Goal: Task Accomplishment & Management: Manage account settings

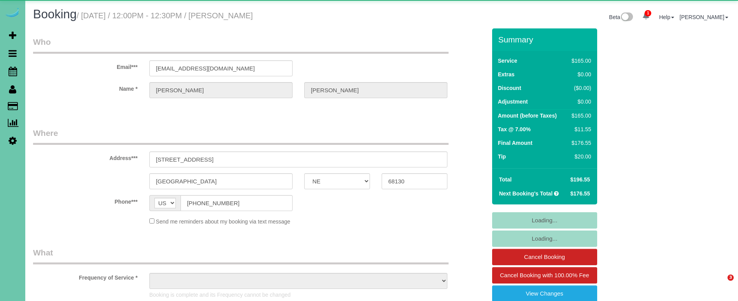
select select "NE"
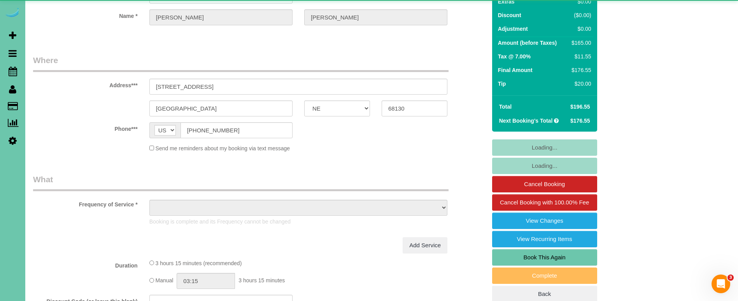
scroll to position [256, 0]
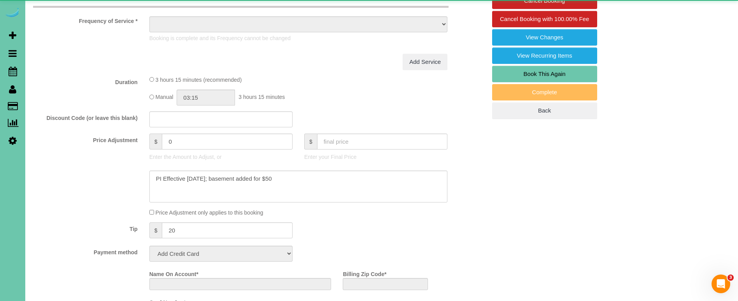
select select "object:698"
select select "string:fspay-1be1f000-0d58-4de7-9359-cabfdd0a162c"
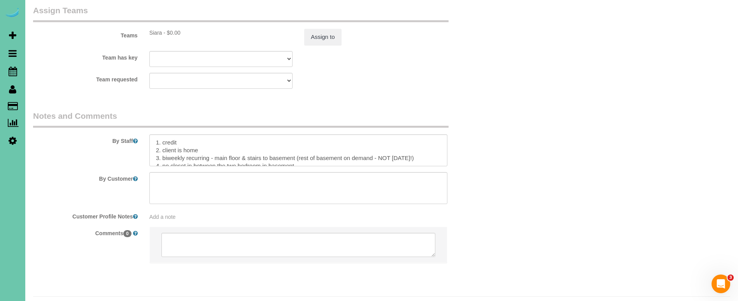
scroll to position [893, 0]
click at [325, 31] on button "Assign to" at bounding box center [322, 39] width 37 height 16
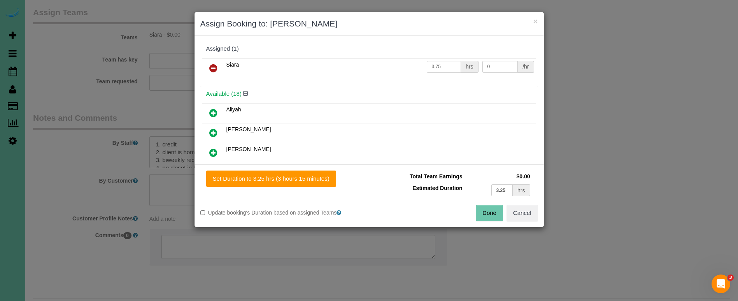
drag, startPoint x: 319, startPoint y: 179, endPoint x: 355, endPoint y: 182, distance: 35.5
click at [324, 179] on button "Set Duration to 3.25 hrs (3 hours 15 minutes)" at bounding box center [271, 178] width 130 height 16
type input "3.25"
drag, startPoint x: 483, startPoint y: 220, endPoint x: 483, endPoint y: 209, distance: 10.9
click at [483, 219] on button "Done" at bounding box center [489, 213] width 27 height 16
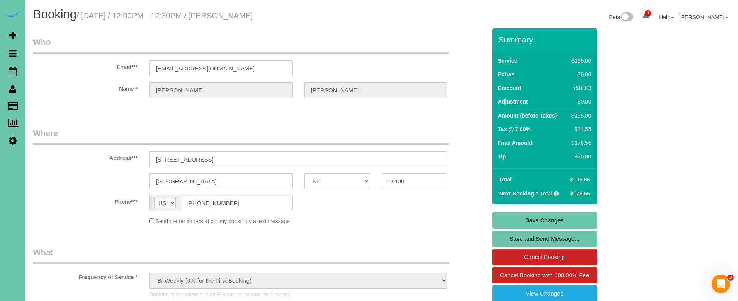
scroll to position [0, 0]
click at [524, 220] on link "Save Changes" at bounding box center [544, 220] width 105 height 16
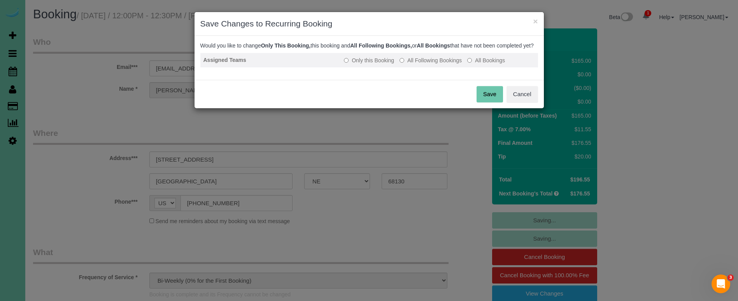
drag, startPoint x: 425, startPoint y: 64, endPoint x: 434, endPoint y: 69, distance: 9.4
click at [427, 64] on label "All Following Bookings" at bounding box center [430, 60] width 62 height 8
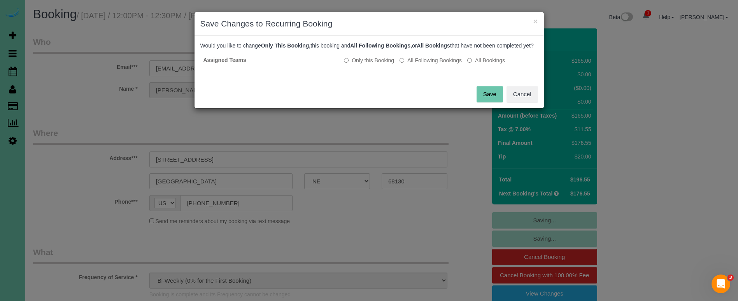
click at [490, 102] on button "Save" at bounding box center [489, 94] width 26 height 16
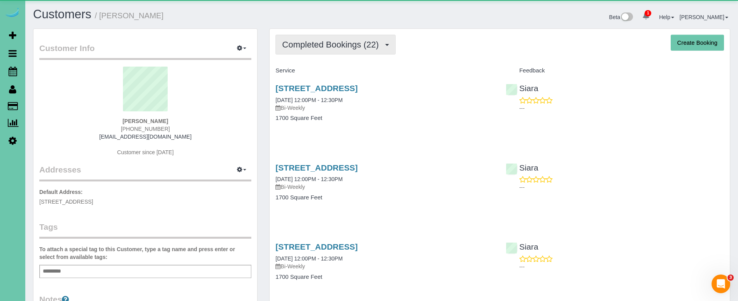
click at [360, 51] on button "Completed Bookings (22)" at bounding box center [335, 45] width 120 height 20
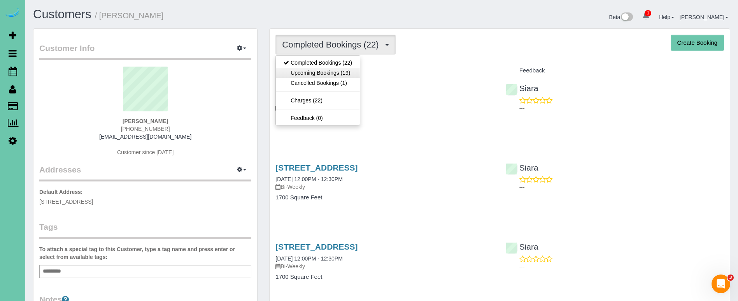
click at [352, 75] on link "Upcoming Bookings (19)" at bounding box center [318, 73] width 84 height 10
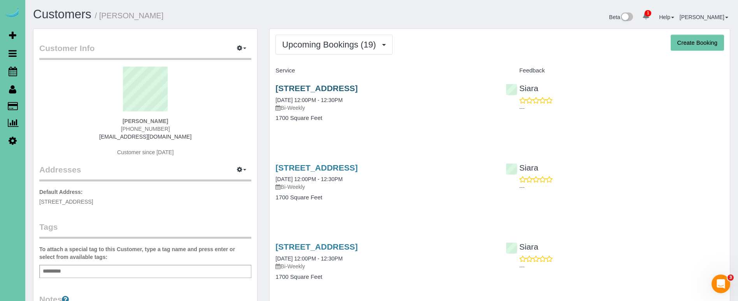
click at [338, 92] on link "1715 S 176th St, Omaha, NE 68130" at bounding box center [316, 88] width 82 height 9
click at [356, 44] on span "Upcoming Bookings (19)" at bounding box center [331, 45] width 98 height 10
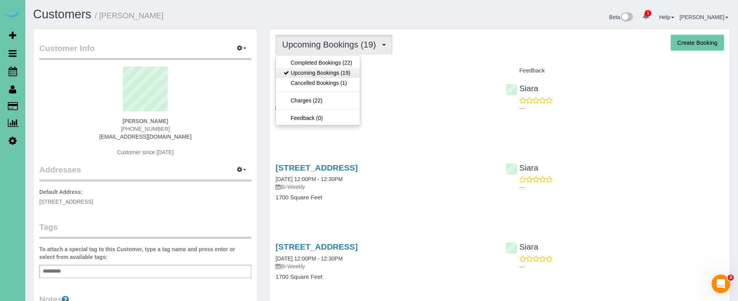
click at [349, 73] on link "Upcoming Bookings (19)" at bounding box center [318, 73] width 84 height 10
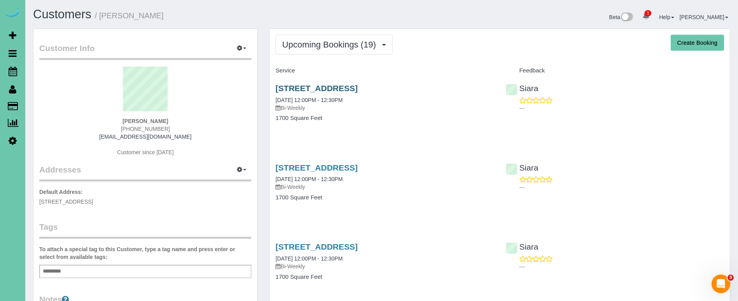
click at [357, 88] on link "1715 S 176th St, Omaha, NE 68130" at bounding box center [316, 88] width 82 height 9
click at [59, 124] on div "Janine Jarecki (402) 658-9747 jmjjarecki@gmail.com Customer since 2024" at bounding box center [145, 114] width 212 height 97
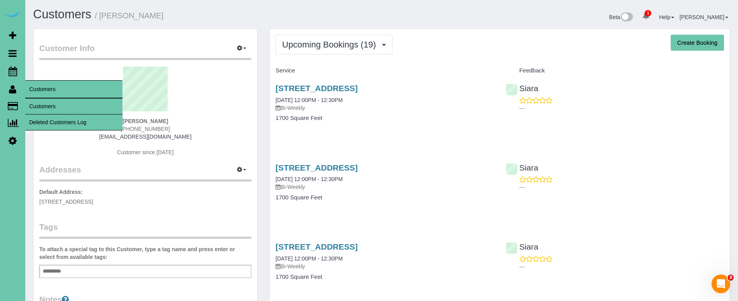
click at [60, 106] on link "Customers" at bounding box center [73, 106] width 97 height 16
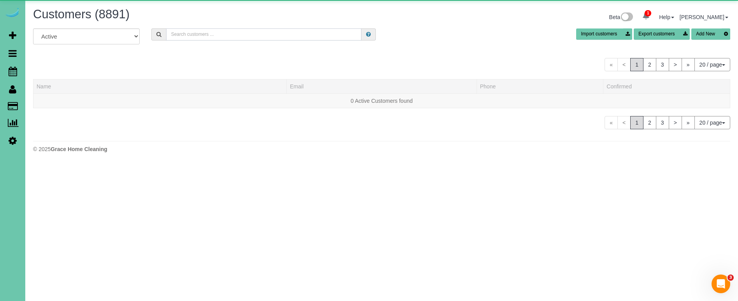
click at [206, 35] on input "text" at bounding box center [263, 34] width 195 height 12
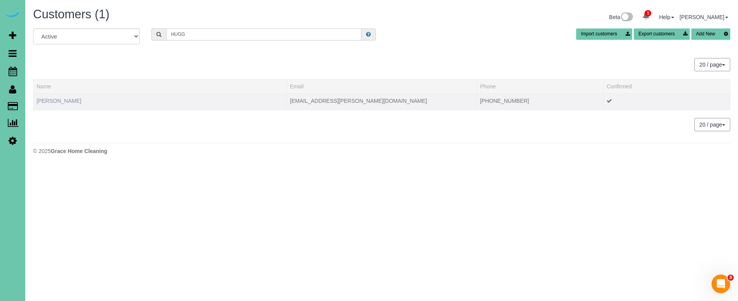
type input "HUGG"
click at [74, 100] on link "Rachel Huggins" at bounding box center [59, 101] width 45 height 6
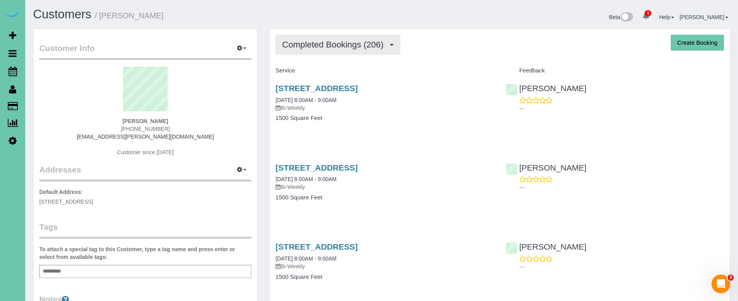
click at [293, 52] on button "Completed Bookings (206)" at bounding box center [337, 45] width 125 height 20
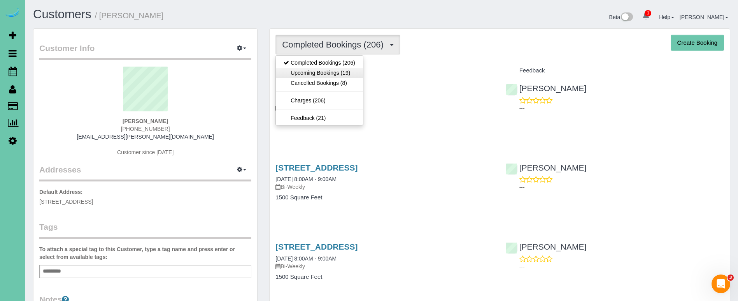
click at [292, 73] on link "Upcoming Bookings (19)" at bounding box center [319, 73] width 87 height 10
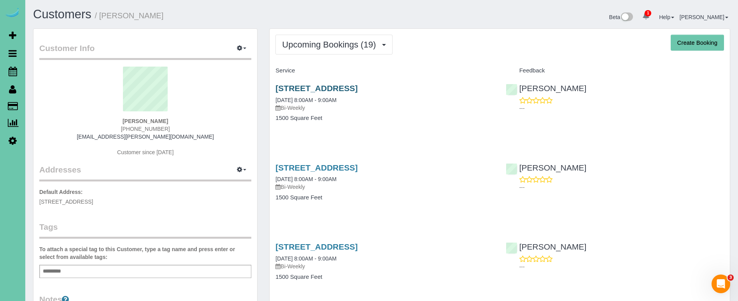
click at [308, 84] on link "2502 N 81st Street, Omaha, NE 68134" at bounding box center [316, 88] width 82 height 9
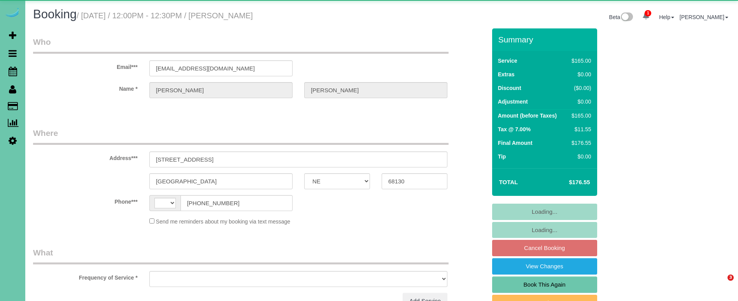
select select "NE"
select select "string:US"
select select "object:626"
select select "string:fspay-1be1f000-0d58-4de7-9359-cabfdd0a162c"
select select "object:918"
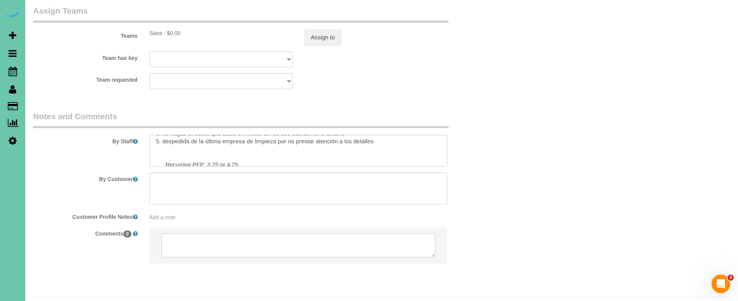
scroll to position [110, 0]
click at [318, 29] on button "Assign to" at bounding box center [322, 37] width 37 height 16
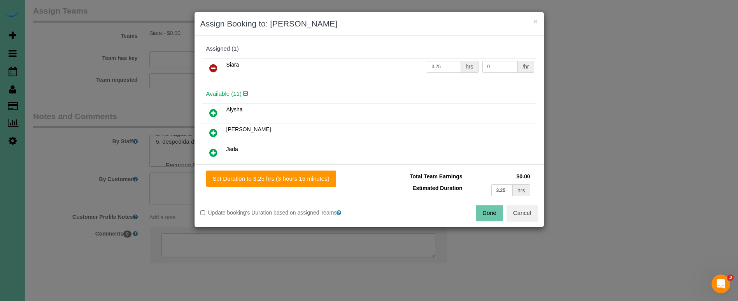
click at [491, 214] on button "Done" at bounding box center [489, 213] width 27 height 16
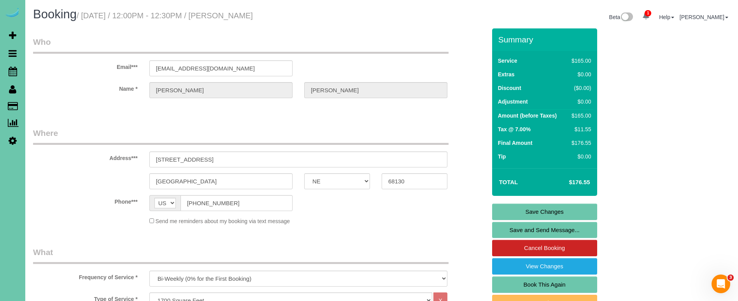
scroll to position [0, 0]
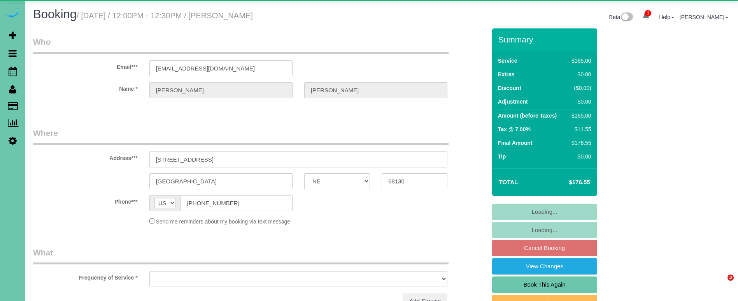
select select "NE"
select select "object:918"
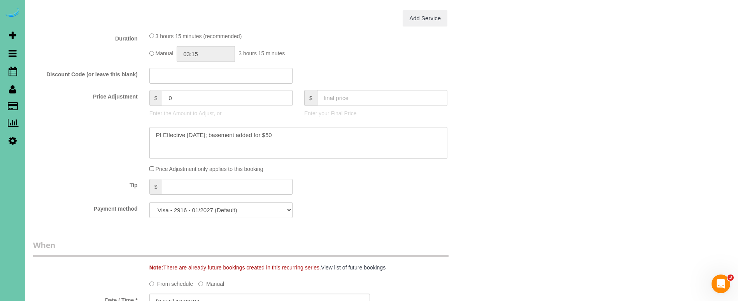
scroll to position [353, 0]
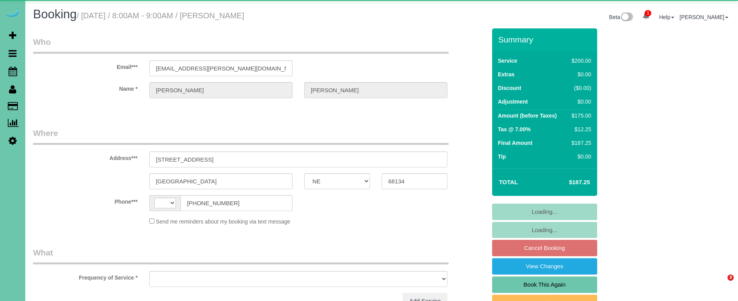
select select "NE"
select select "string:[GEOGRAPHIC_DATA]"
select select "object:727"
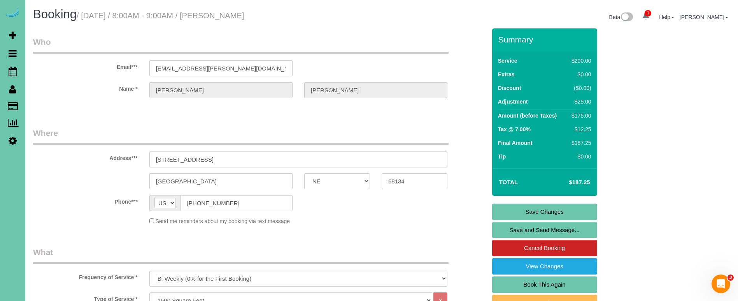
drag, startPoint x: 240, startPoint y: 67, endPoint x: 153, endPoint y: 64, distance: 87.2
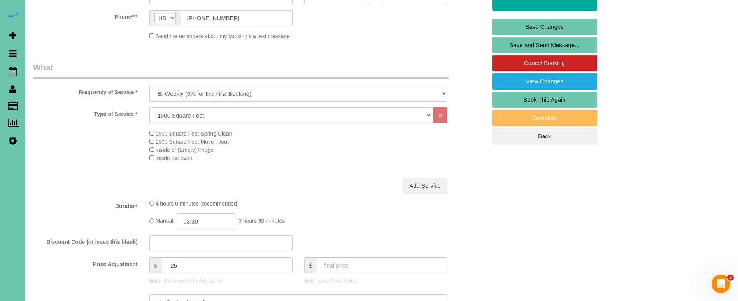
scroll to position [205, 0]
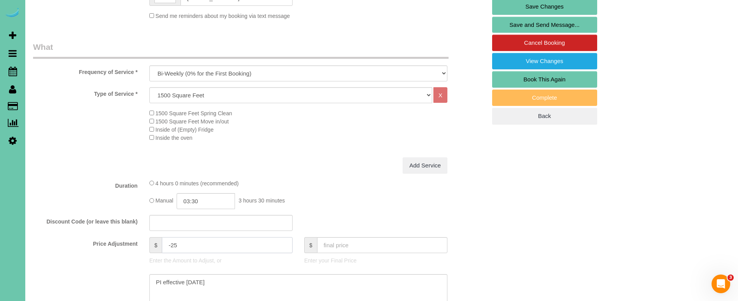
click at [183, 247] on input "-25" at bounding box center [227, 245] width 130 height 16
type input "-14.5"
drag, startPoint x: 234, startPoint y: 282, endPoint x: 68, endPoint y: 257, distance: 168.0
click at [68, 257] on sui-booking-price-adjustment "Price Adjustment $ -14.5 Enter the Amount to Adjust, or $ Enter your Final Pric…" at bounding box center [259, 278] width 453 height 83
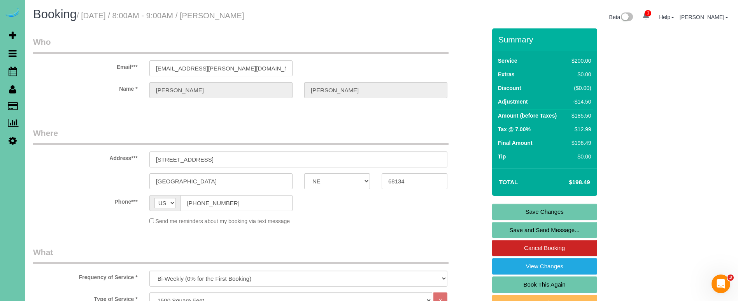
scroll to position [0, 0]
type textarea "NEW RATE - [DATE]"
click at [521, 207] on link "Save Changes" at bounding box center [544, 211] width 105 height 16
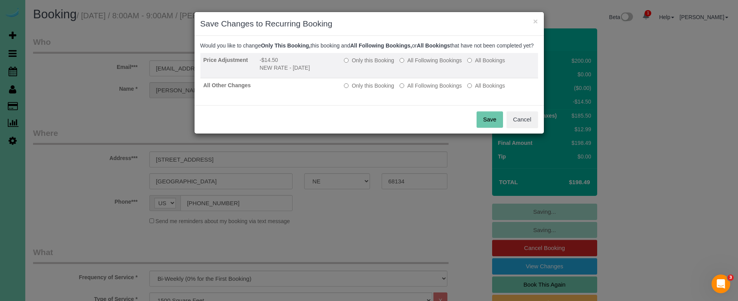
click at [429, 64] on label "All Following Bookings" at bounding box center [430, 60] width 62 height 8
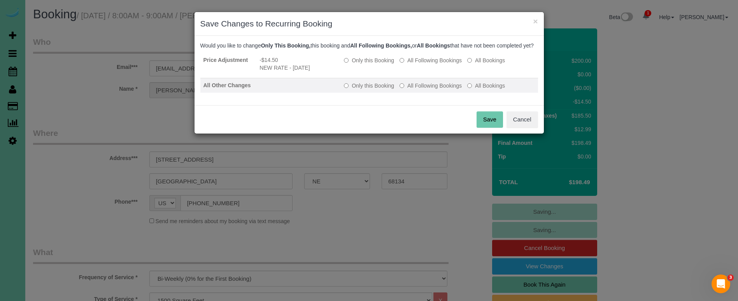
click at [425, 89] on label "All Following Bookings" at bounding box center [430, 86] width 62 height 8
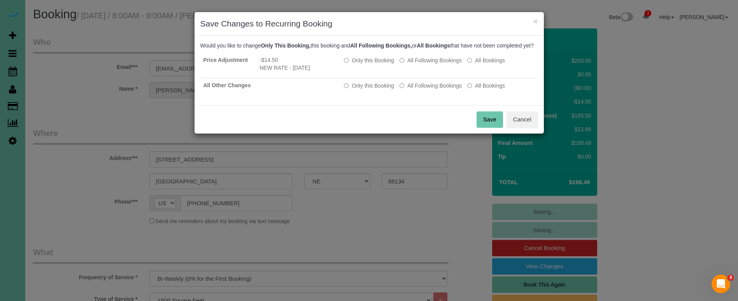
drag, startPoint x: 477, startPoint y: 125, endPoint x: 464, endPoint y: 122, distance: 12.7
click at [477, 126] on button "Save" at bounding box center [489, 119] width 26 height 16
